Goal: Navigation & Orientation: Find specific page/section

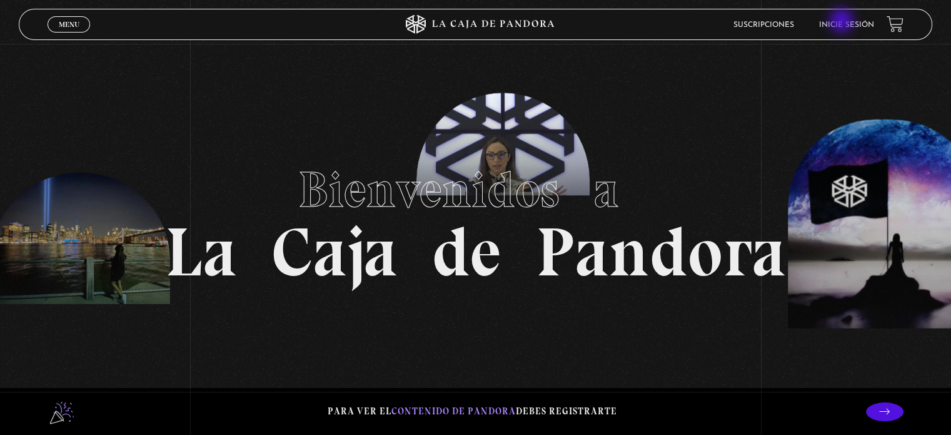
click at [845, 19] on li "Inicie sesión" at bounding box center [846, 24] width 55 height 19
click at [851, 22] on link "Inicie sesión" at bounding box center [846, 25] width 55 height 8
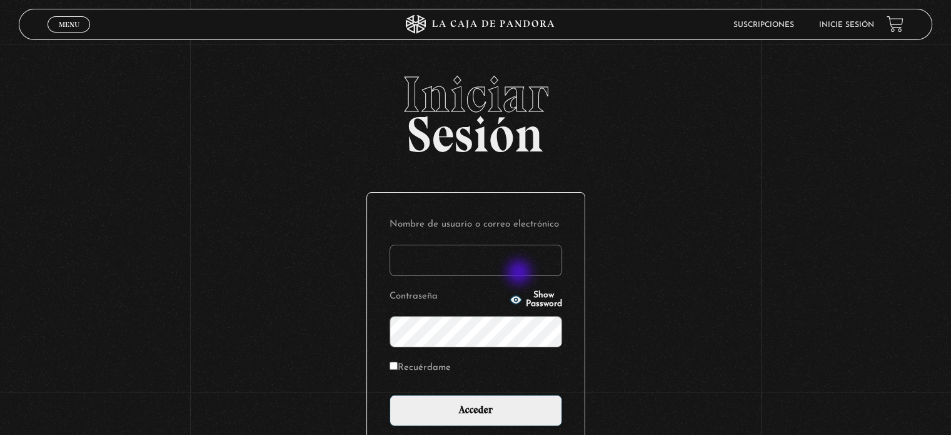
type input "montesita0414@hotmail.com"
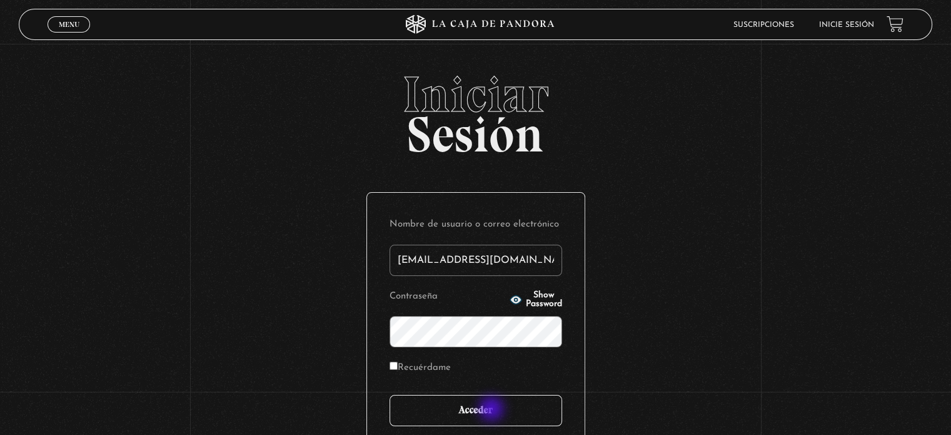
click at [493, 410] on input "Acceder" at bounding box center [476, 410] width 173 height 31
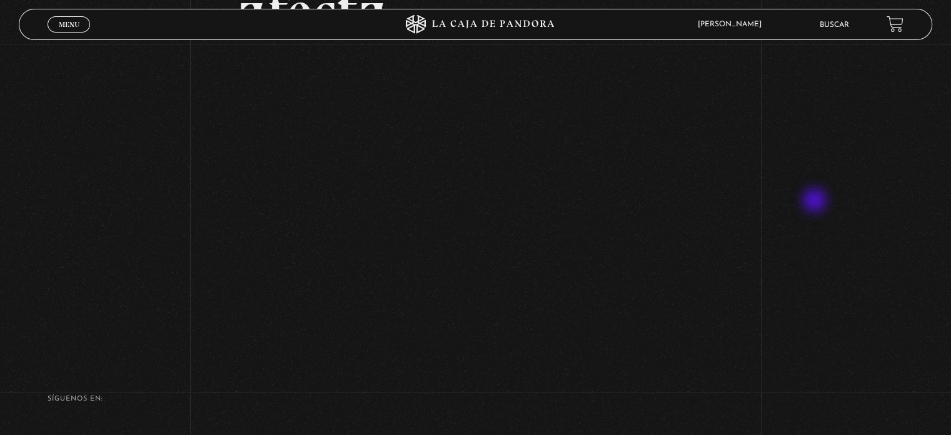
scroll to position [156, 0]
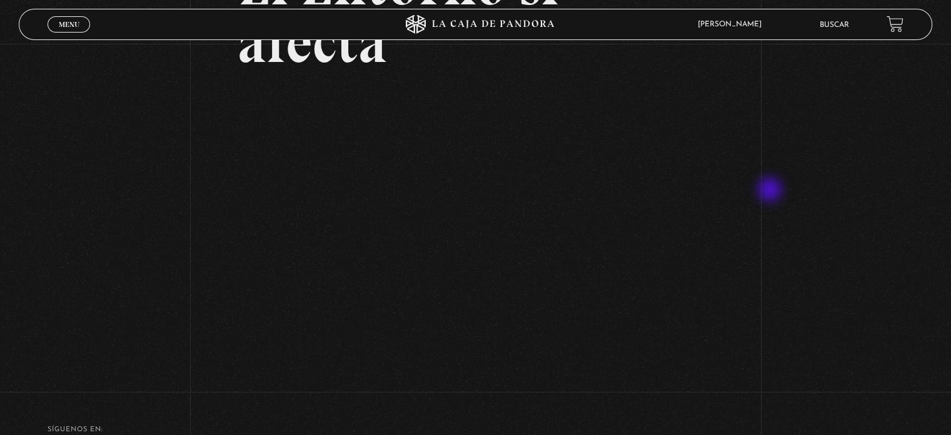
click at [773, 189] on div "Volver Setiembre 4 - 830pm CR El Entorno sí afecta" at bounding box center [475, 135] width 951 height 494
click at [757, 186] on div "Volver Setiembre 4 - 830pm CR El Entorno sí afecta" at bounding box center [475, 135] width 951 height 494
